Goal: Information Seeking & Learning: Learn about a topic

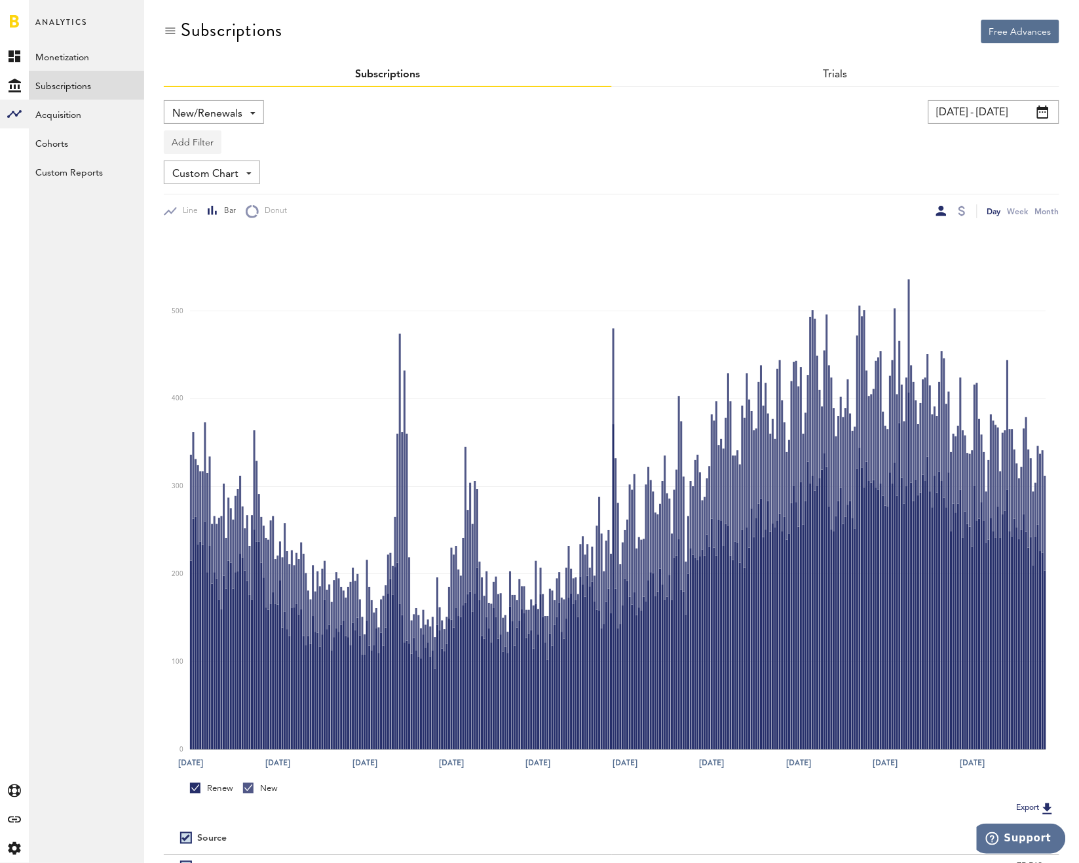
click at [190, 147] on button "Add Filter" at bounding box center [193, 142] width 58 height 24
click at [210, 236] on li "Subscription durations" at bounding box center [224, 247] width 106 height 24
click at [206, 142] on div "Subscription durations" at bounding box center [241, 144] width 116 height 22
click at [235, 208] on span "1 month" at bounding box center [227, 219] width 100 height 22
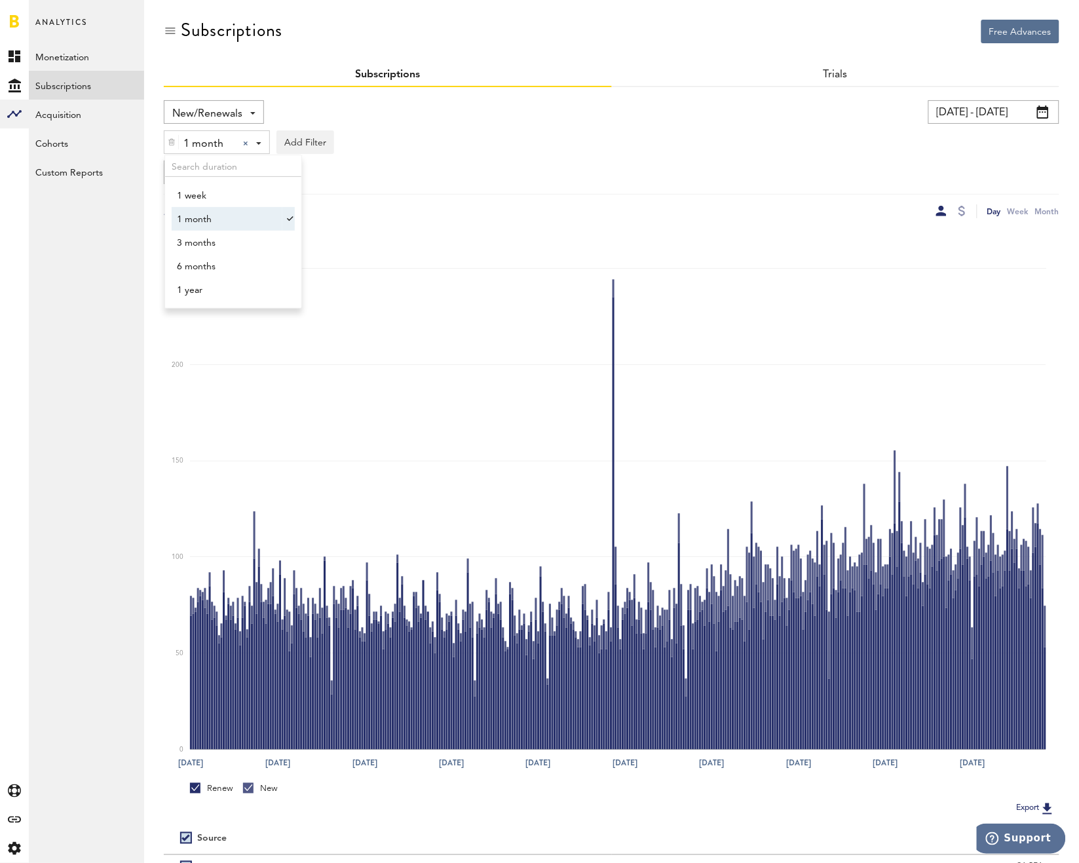
scroll to position [109, 0]
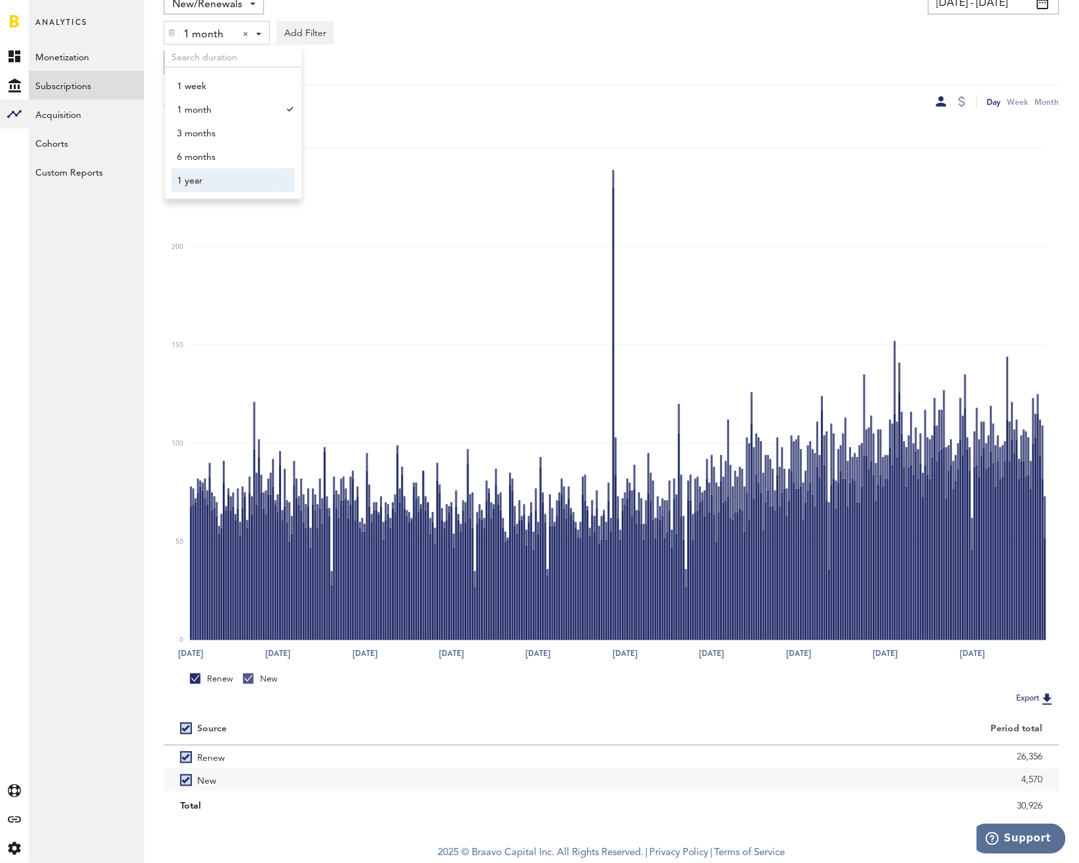
click at [213, 170] on span "1 year" at bounding box center [227, 181] width 100 height 22
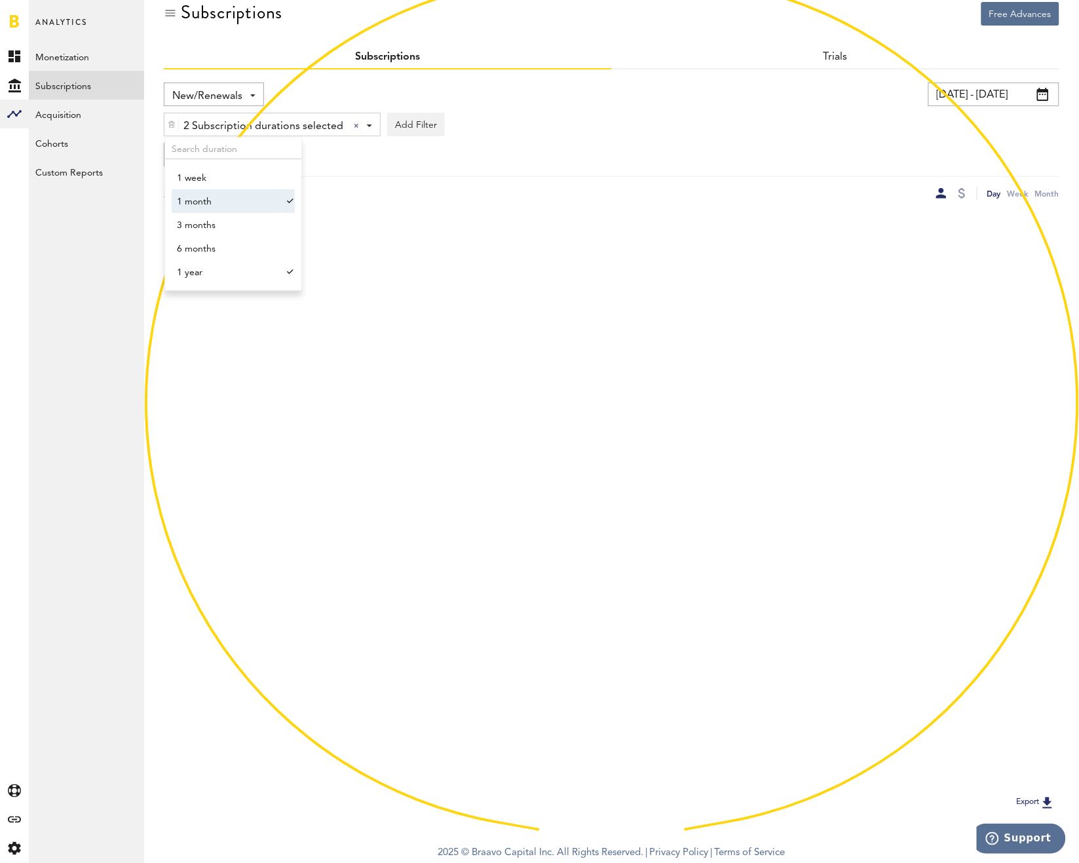
click at [238, 189] on span "1 week" at bounding box center [227, 178] width 100 height 22
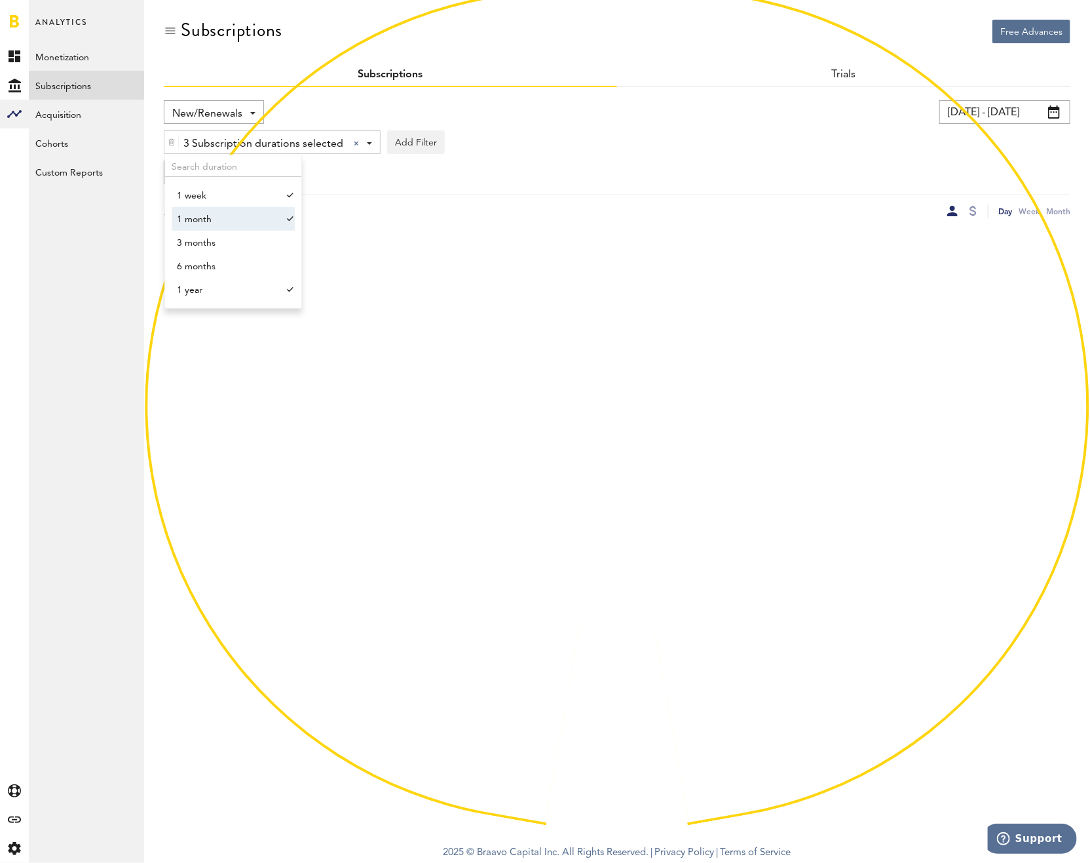
click at [263, 212] on span "1 month" at bounding box center [227, 219] width 100 height 22
click at [248, 193] on span "1 week" at bounding box center [227, 196] width 100 height 22
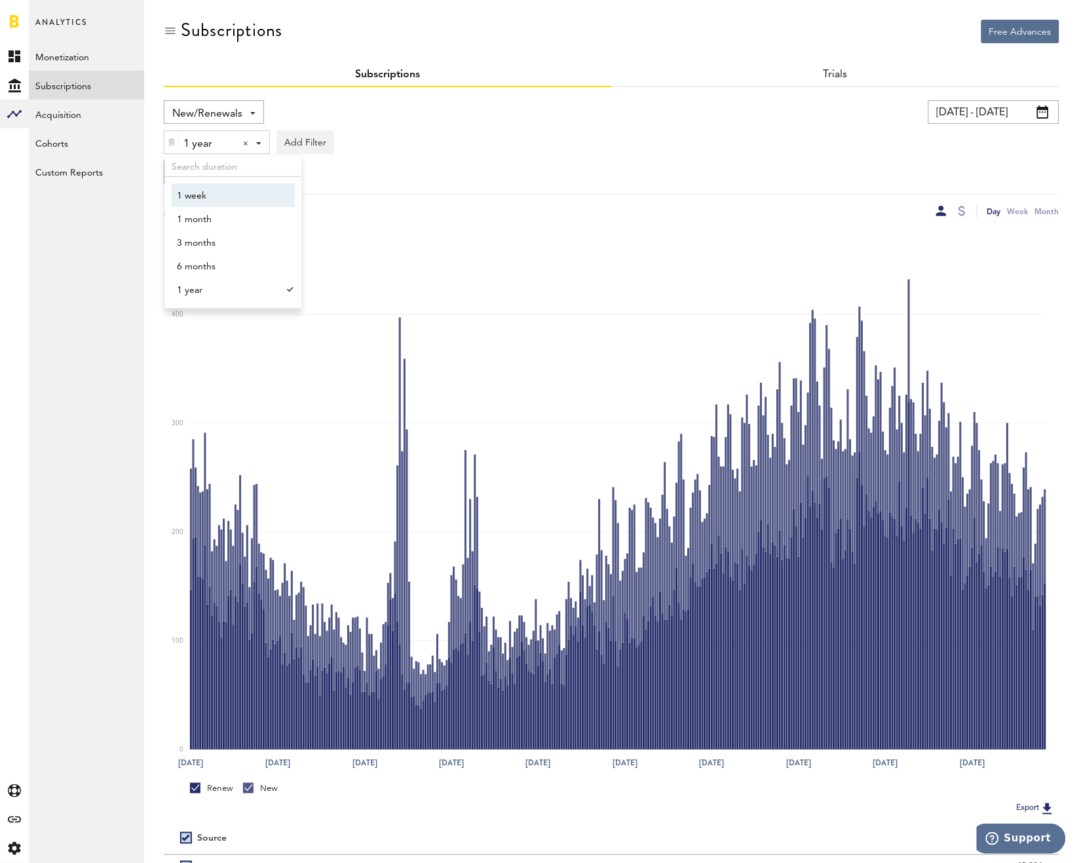
scroll to position [109, 0]
